Goal: Information Seeking & Learning: Learn about a topic

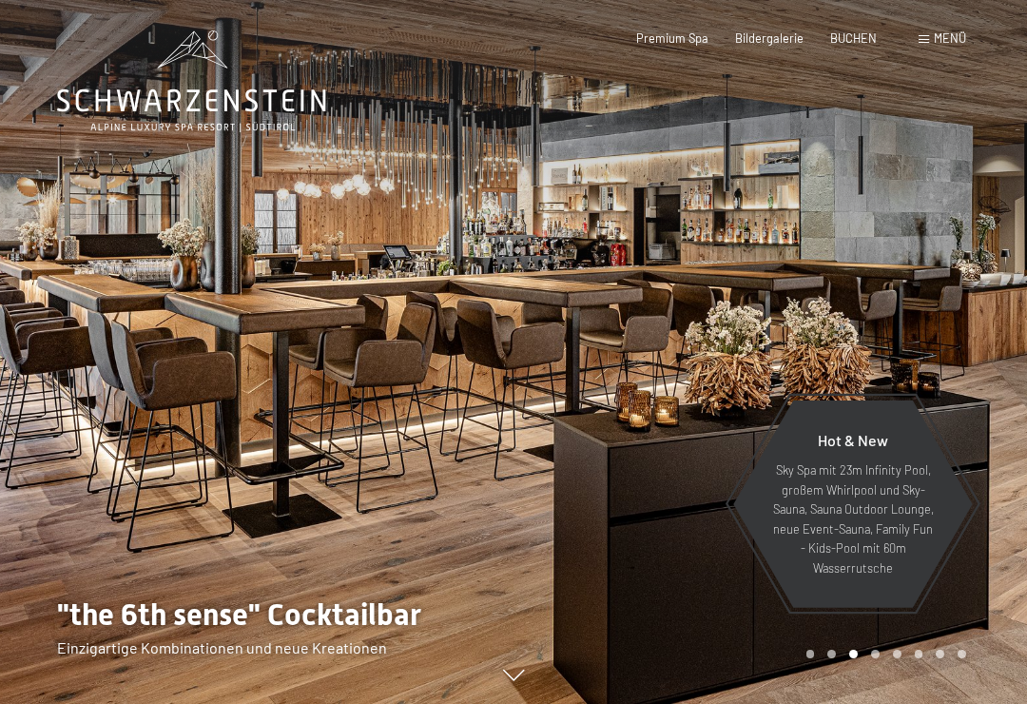
click at [764, 43] on span "Bildergalerie" at bounding box center [769, 37] width 68 height 15
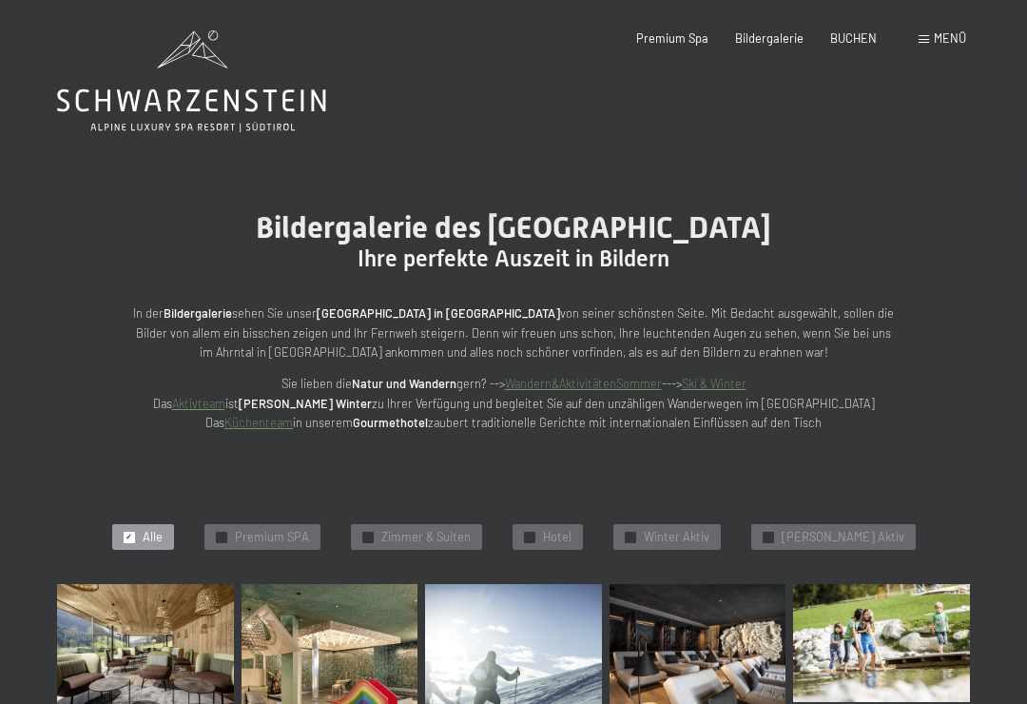
click at [572, 529] on span "Hotel" at bounding box center [557, 537] width 29 height 17
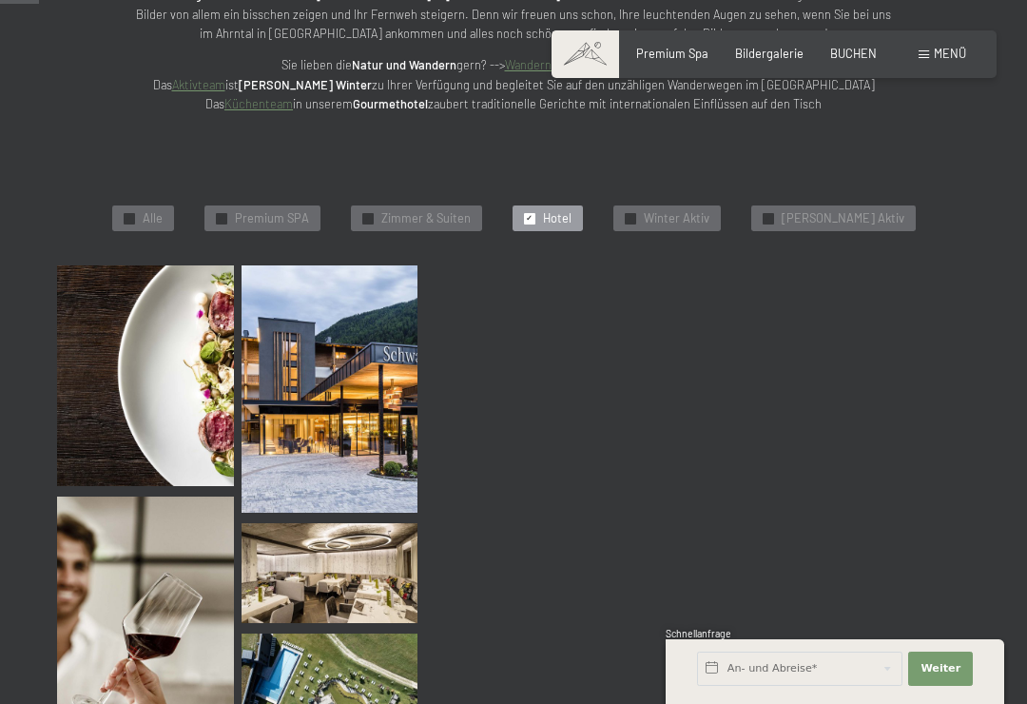
scroll to position [352, 0]
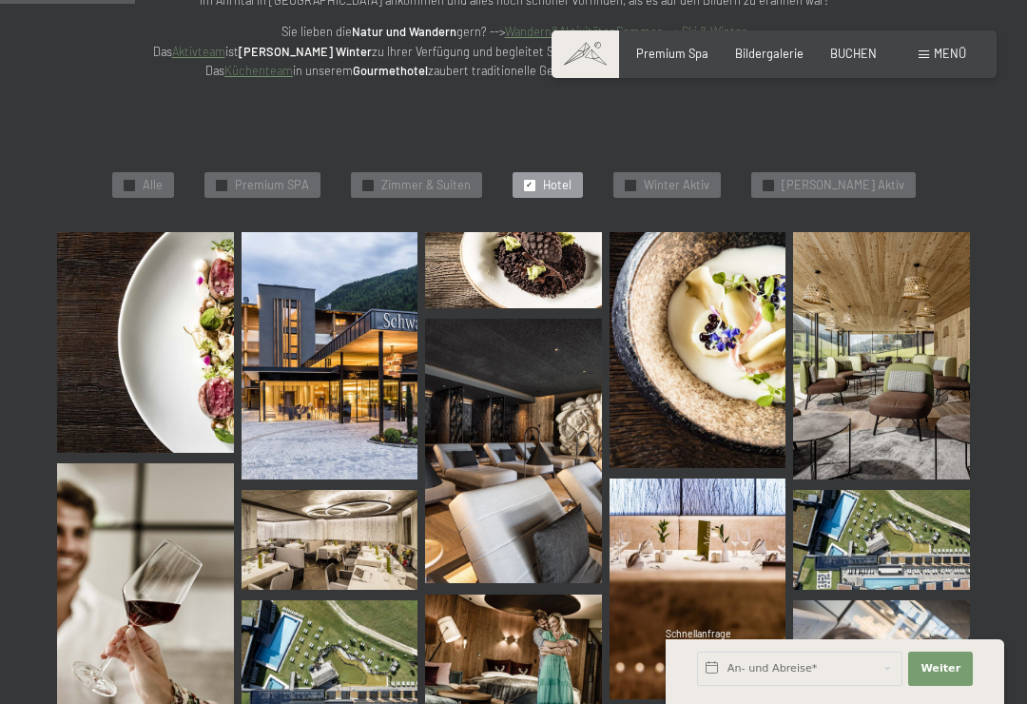
click at [454, 177] on span "Zimmer & Suiten" at bounding box center [425, 185] width 89 height 17
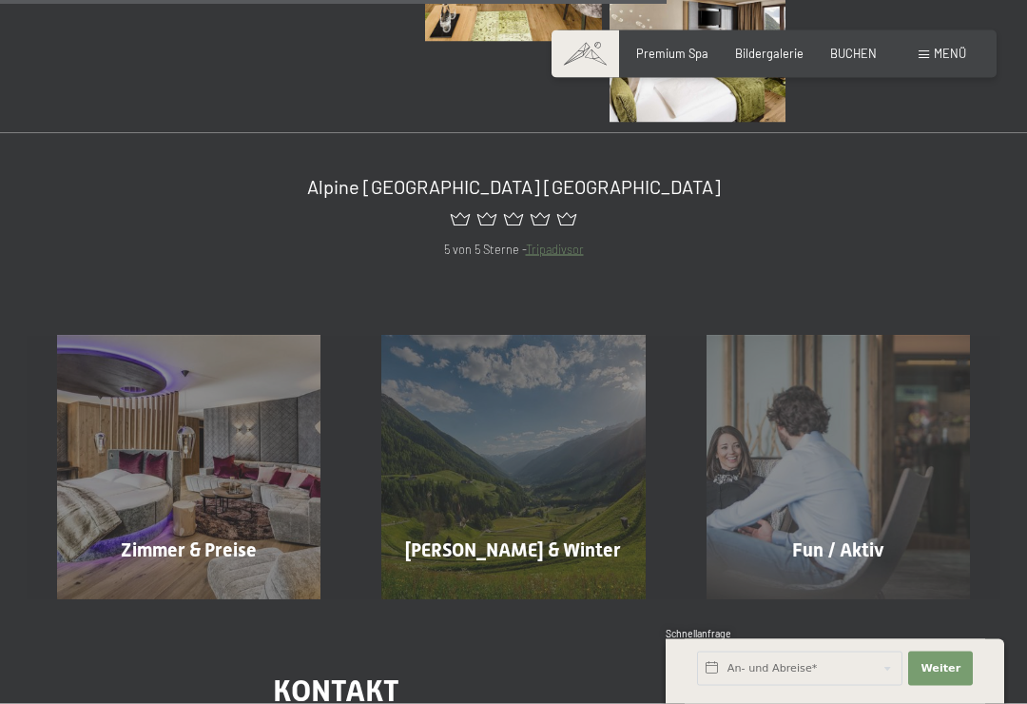
scroll to position [1125, 0]
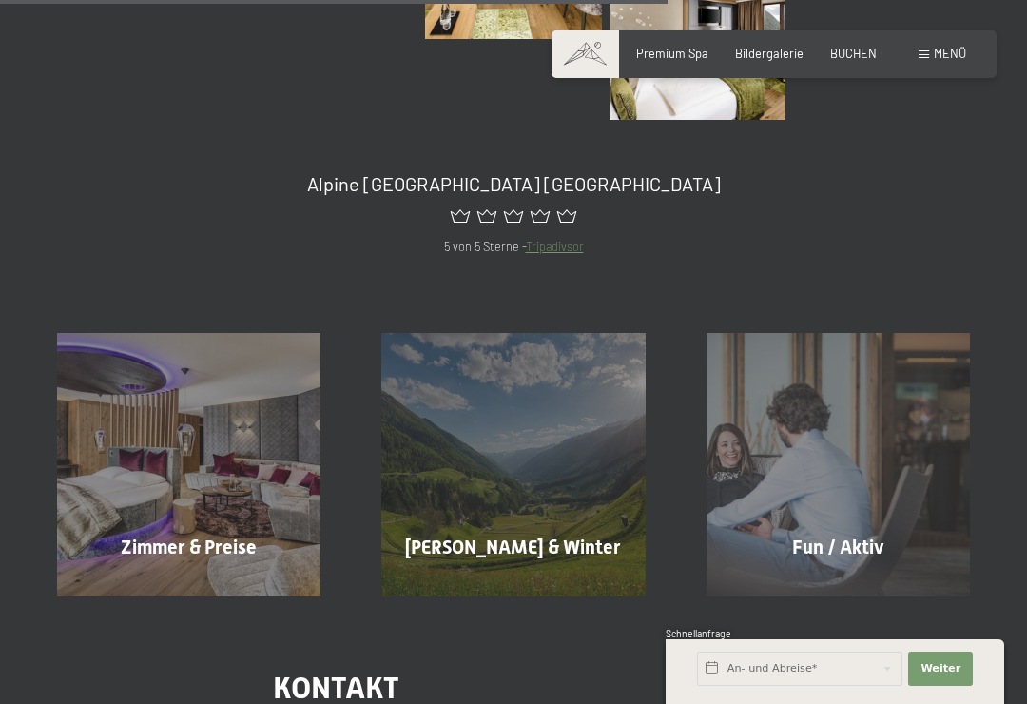
click at [210, 579] on span "Mehr erfahren" at bounding box center [193, 587] width 94 height 17
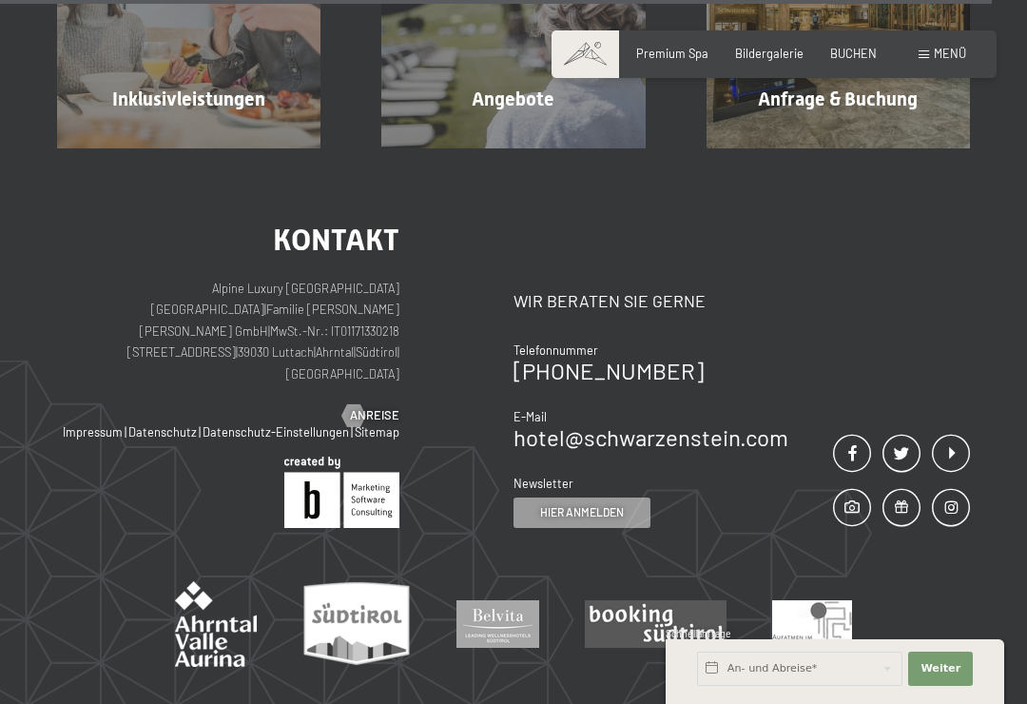
scroll to position [4249, 0]
click at [692, 49] on span "Premium Spa" at bounding box center [672, 53] width 72 height 15
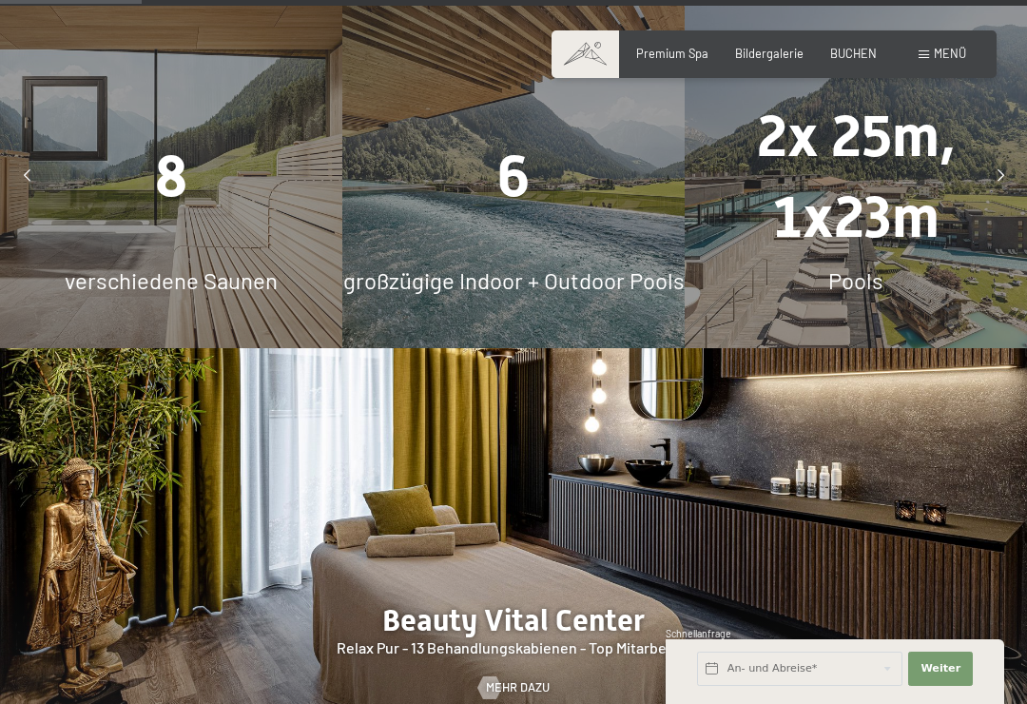
scroll to position [1462, 0]
click at [265, 265] on span "verschiedene Saunen" at bounding box center [171, 279] width 213 height 28
click at [214, 265] on div "8 verschiedene Saunen" at bounding box center [171, 176] width 342 height 342
click at [221, 265] on span "verschiedene Saunen" at bounding box center [171, 279] width 213 height 28
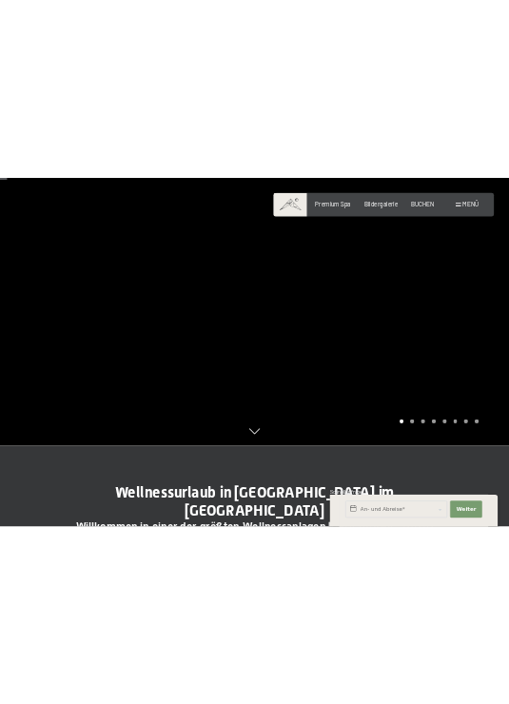
scroll to position [0, 0]
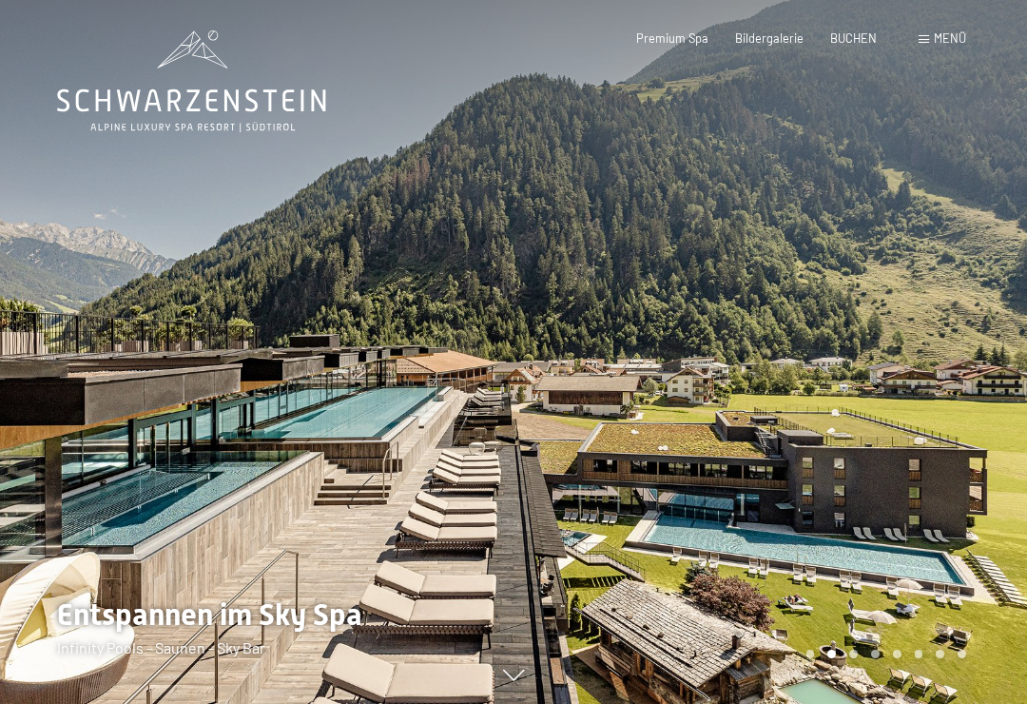
click at [768, 44] on div "Bildergalerie" at bounding box center [769, 38] width 68 height 17
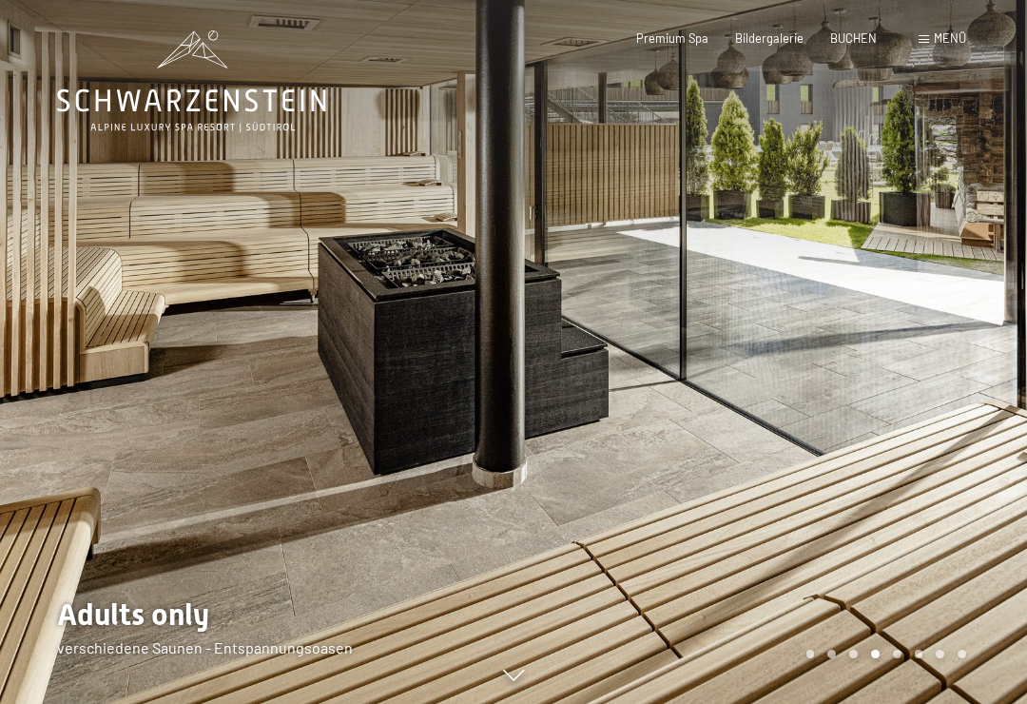
click at [883, 690] on div at bounding box center [771, 352] width 514 height 704
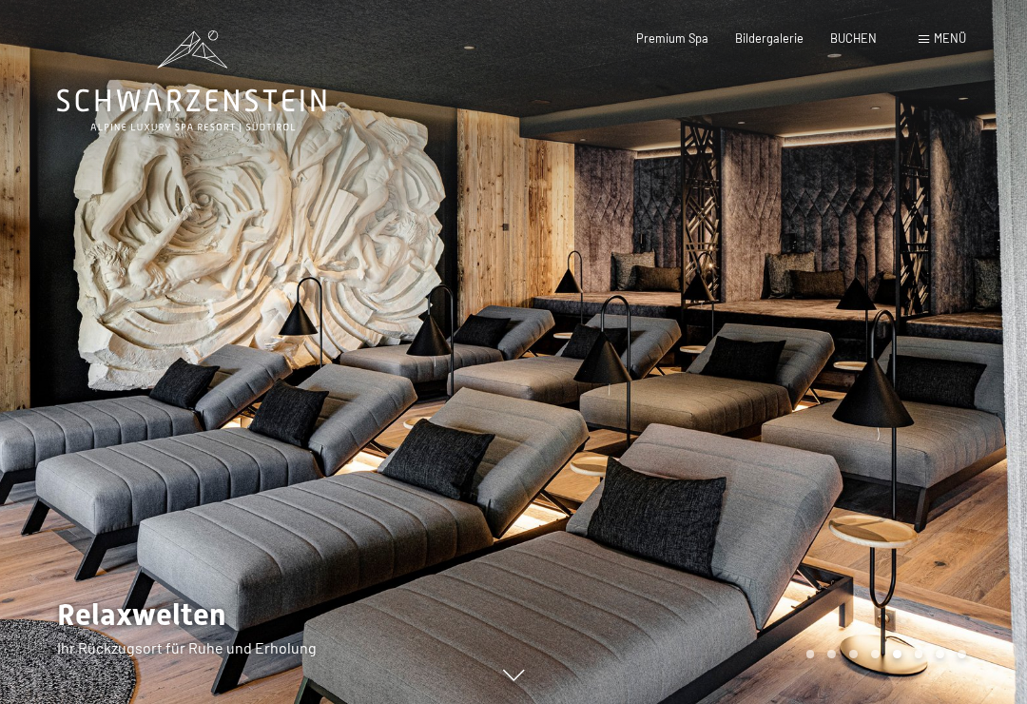
click at [904, 658] on div "Carousel Pagination" at bounding box center [883, 654] width 166 height 9
click at [912, 689] on div at bounding box center [771, 352] width 514 height 704
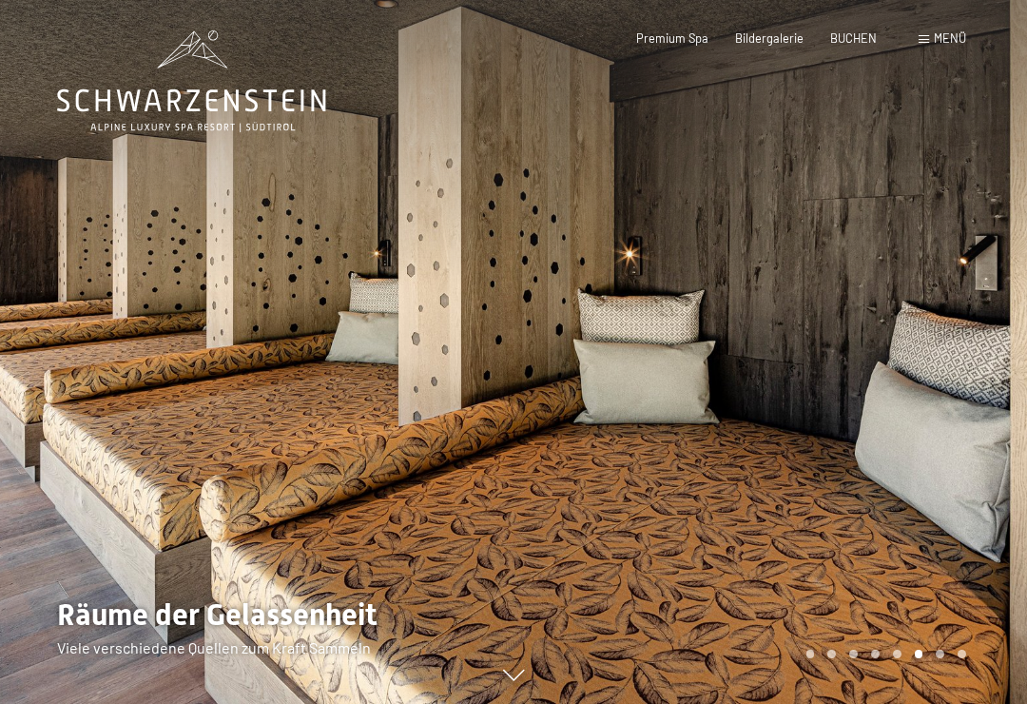
click at [935, 658] on div "Carousel Pagination" at bounding box center [883, 654] width 166 height 9
click at [951, 670] on div at bounding box center [771, 352] width 514 height 704
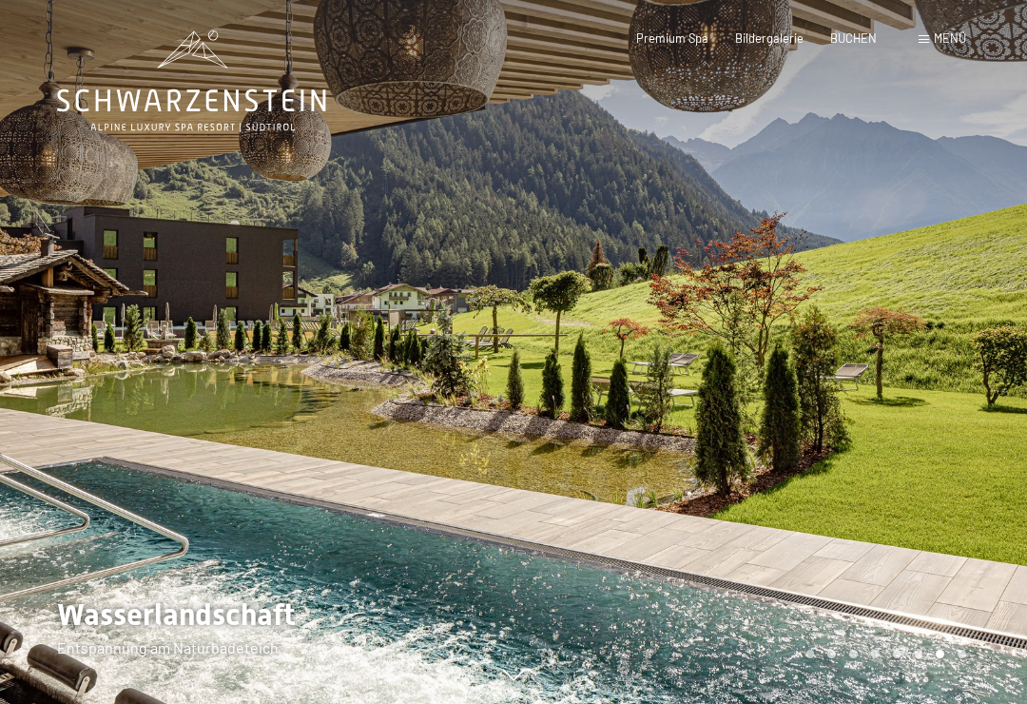
click at [965, 671] on div at bounding box center [771, 352] width 514 height 704
